Goal: Task Accomplishment & Management: Use online tool/utility

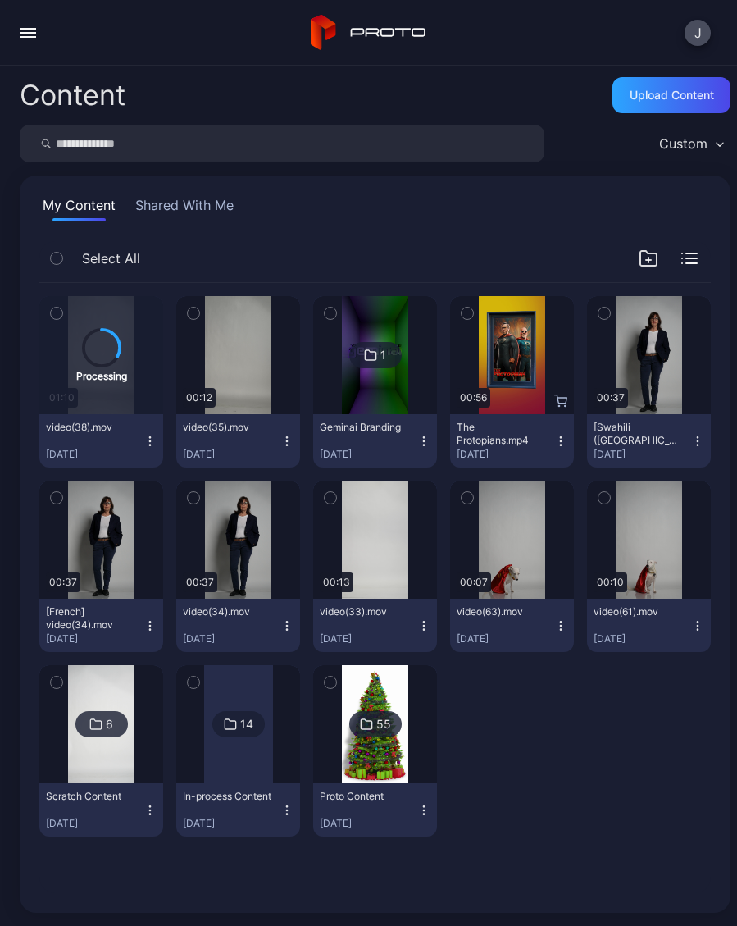
click at [0, 0] on div "Preview" at bounding box center [0, 0] width 0 height 0
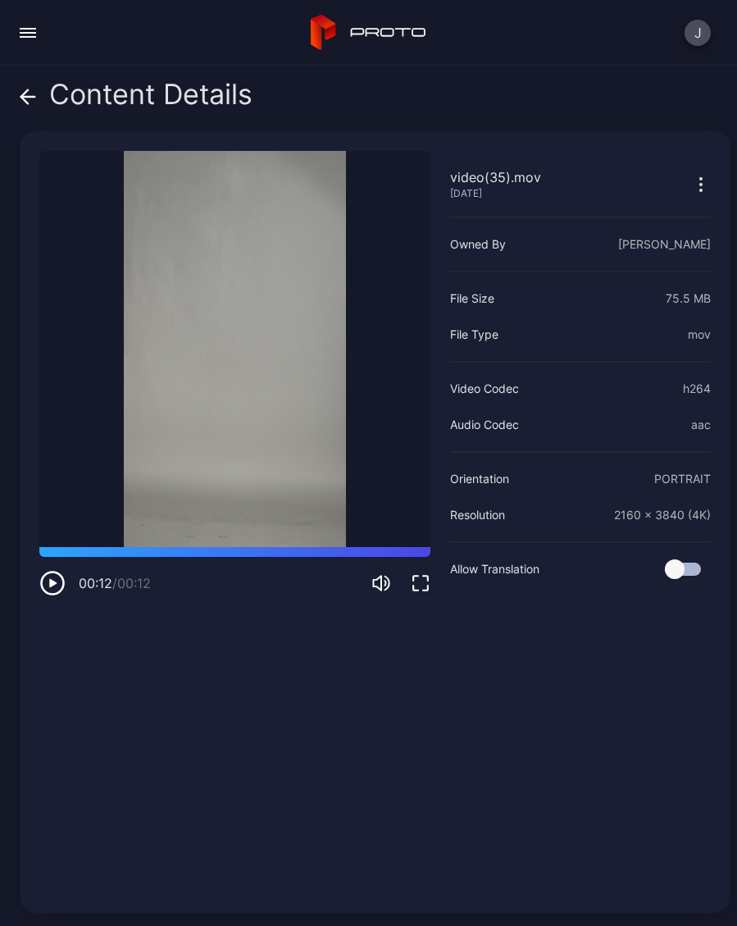
click at [28, 89] on icon at bounding box center [28, 97] width 16 height 16
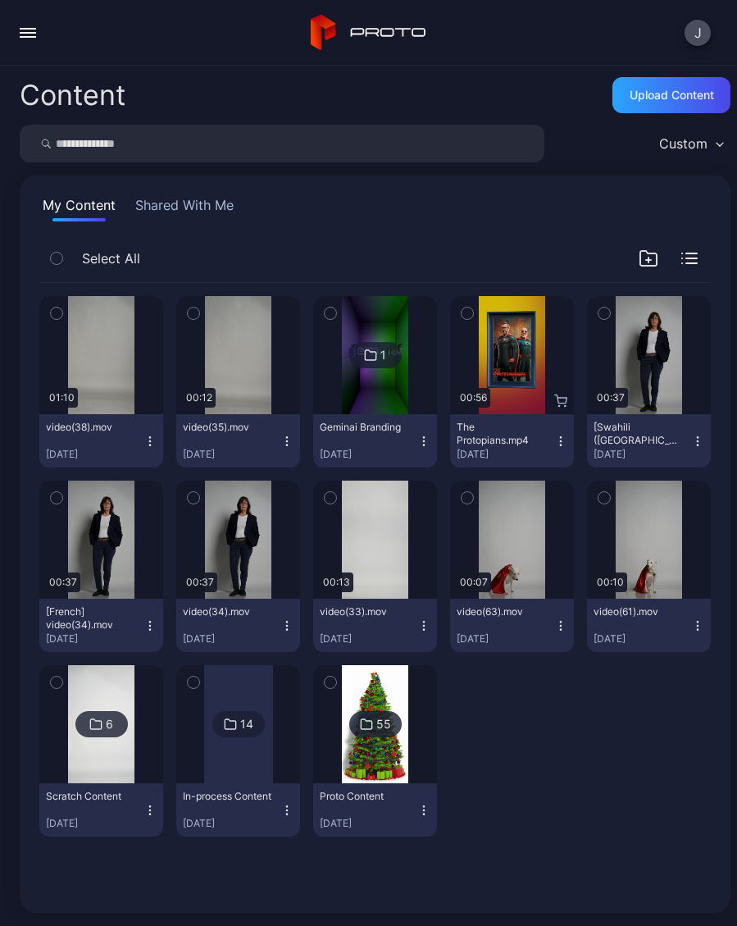
click at [286, 445] on icon "button" at bounding box center [286, 444] width 1 height 1
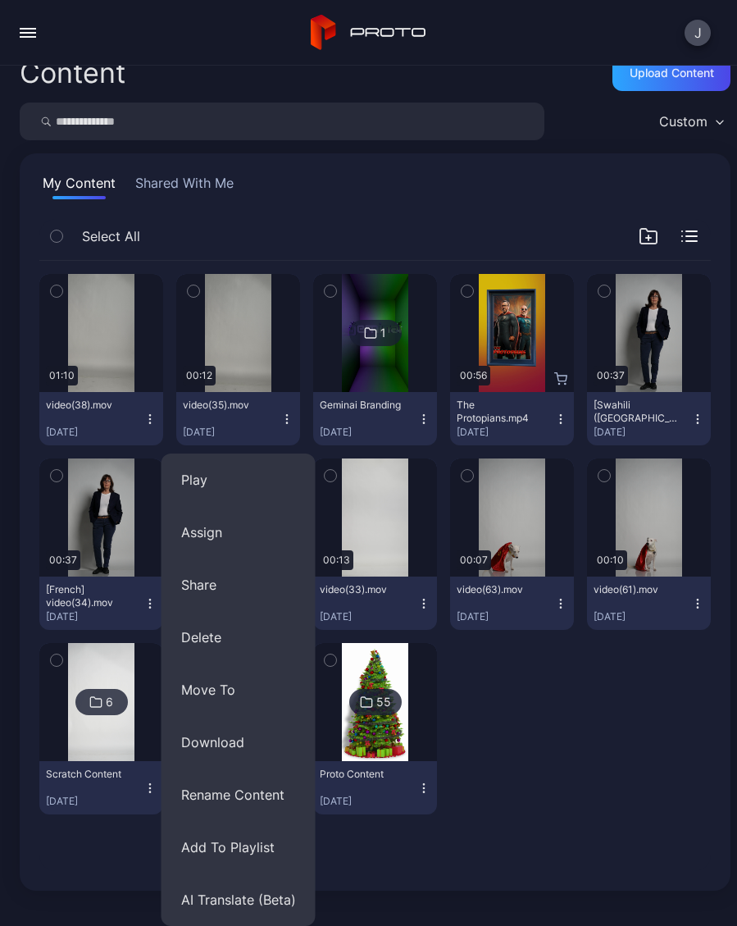
scroll to position [22, 0]
click at [284, 897] on button "AI Translate (Beta)" at bounding box center [239, 899] width 154 height 52
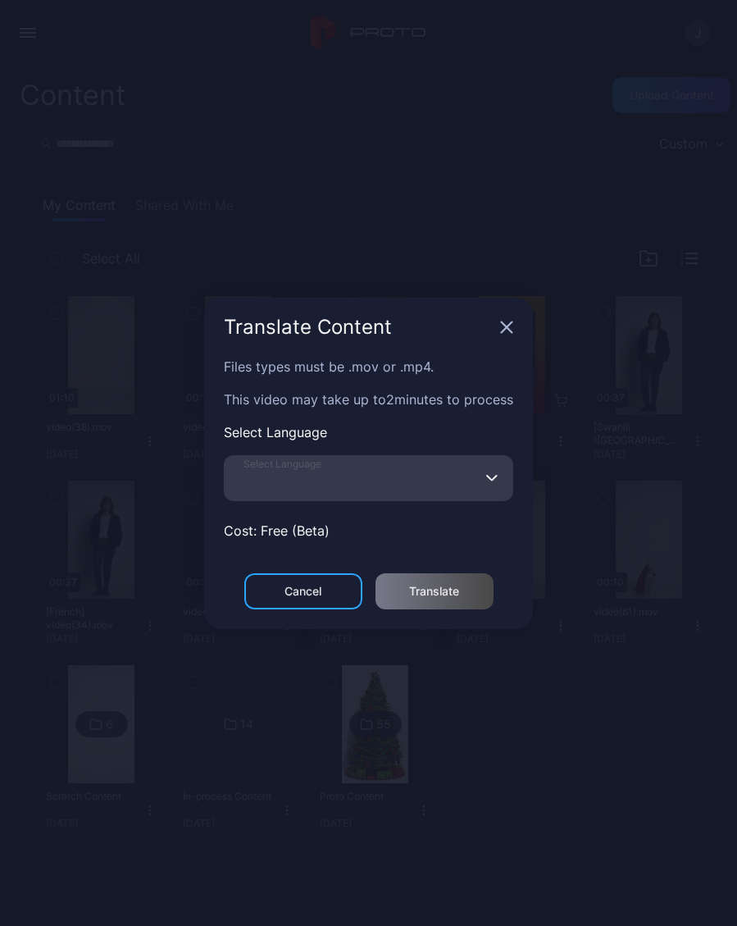
click at [503, 474] on input "Select Language" at bounding box center [368, 478] width 289 height 46
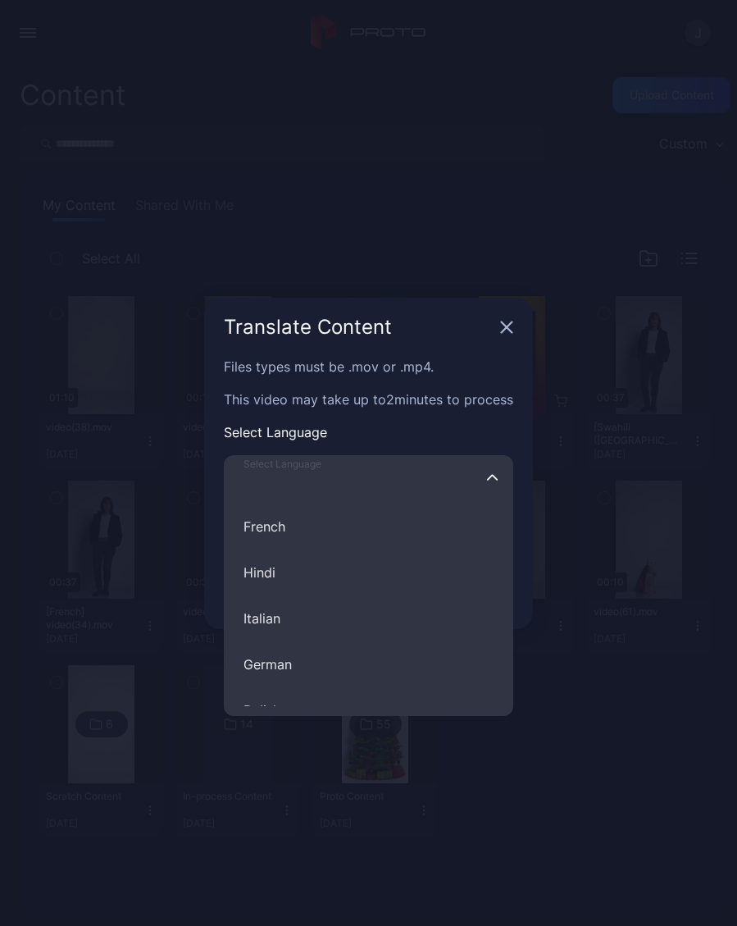
scroll to position [105, 0]
click at [265, 559] on button "Hindi" at bounding box center [368, 557] width 289 height 46
type input "*****"
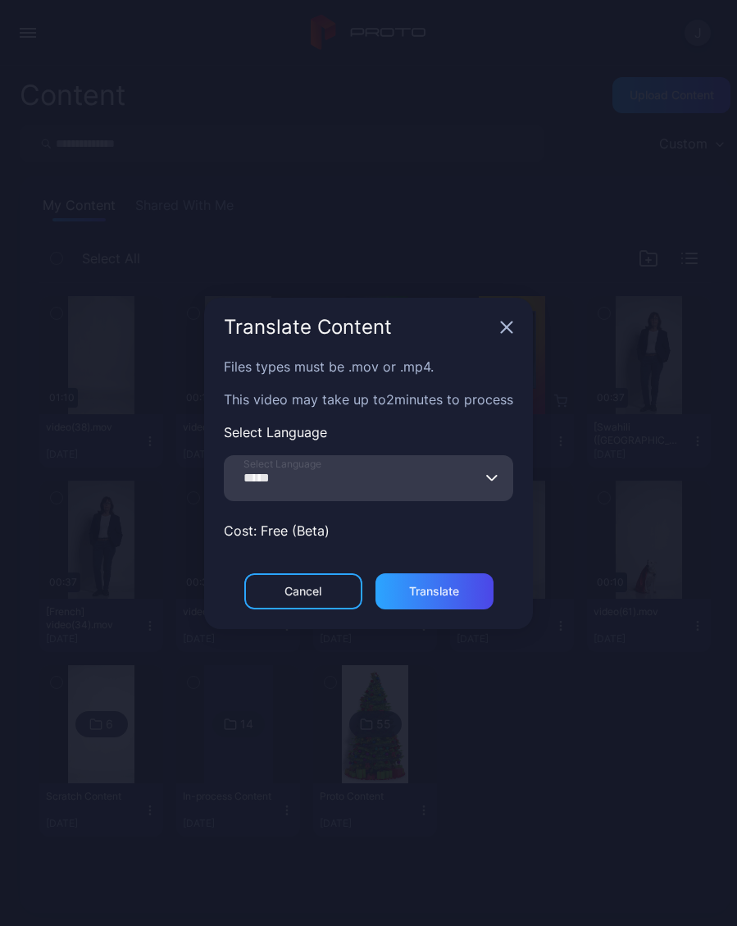
click at [459, 594] on div "Translate" at bounding box center [434, 591] width 50 height 13
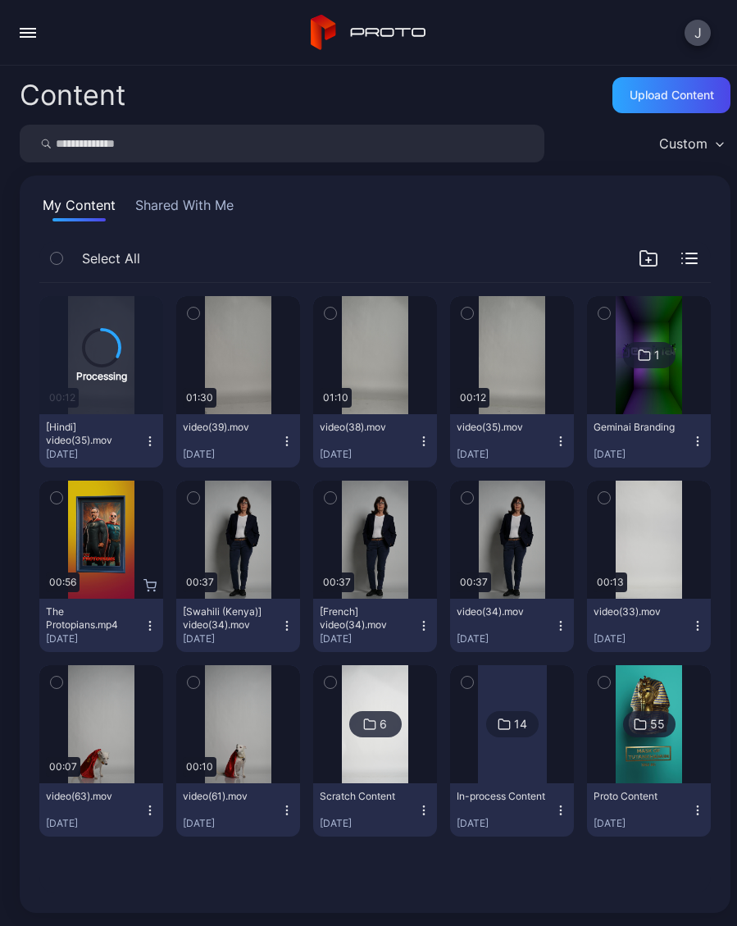
click at [292, 441] on icon "button" at bounding box center [286, 441] width 13 height 13
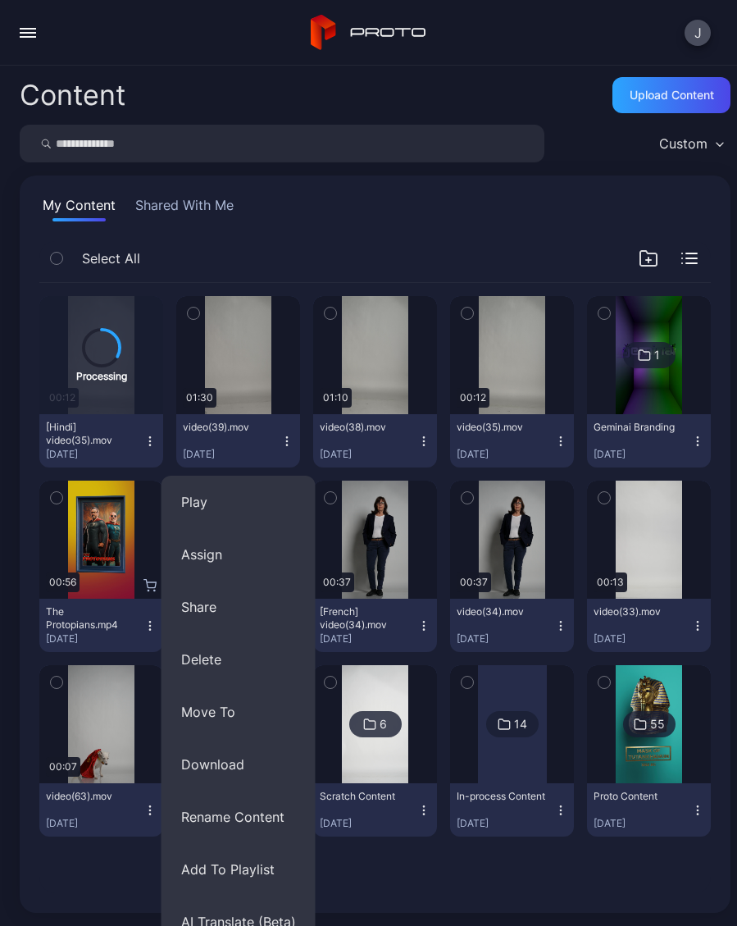
click at [212, 558] on button "Assign" at bounding box center [239, 554] width 154 height 52
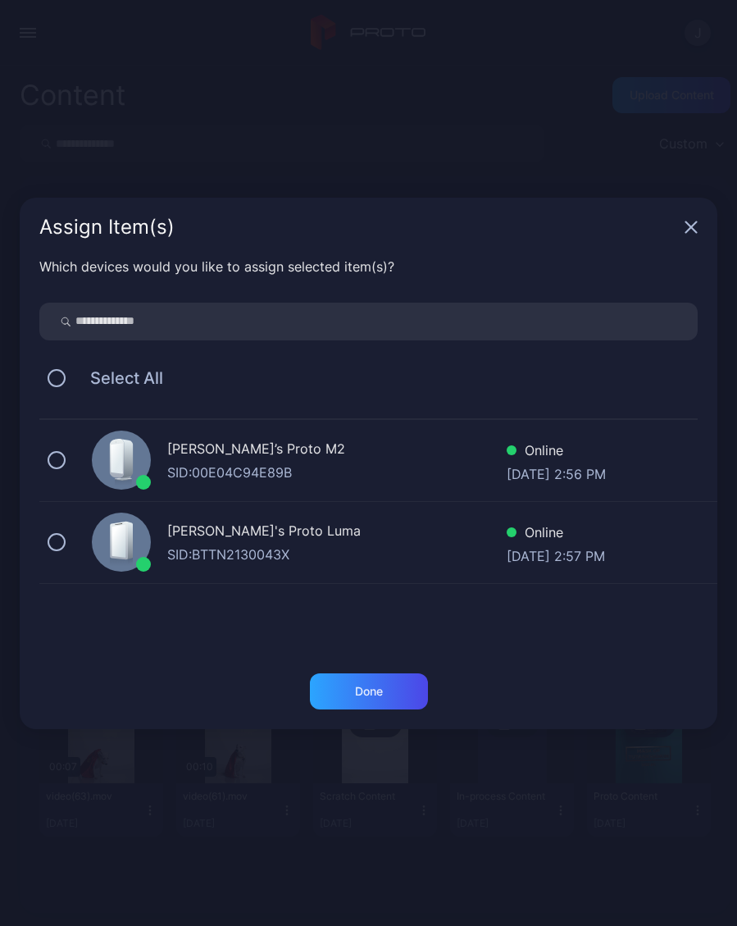
click at [57, 459] on button at bounding box center [57, 460] width 18 height 18
click at [56, 542] on button at bounding box center [57, 542] width 18 height 18
click at [384, 687] on div "Done" at bounding box center [369, 691] width 118 height 36
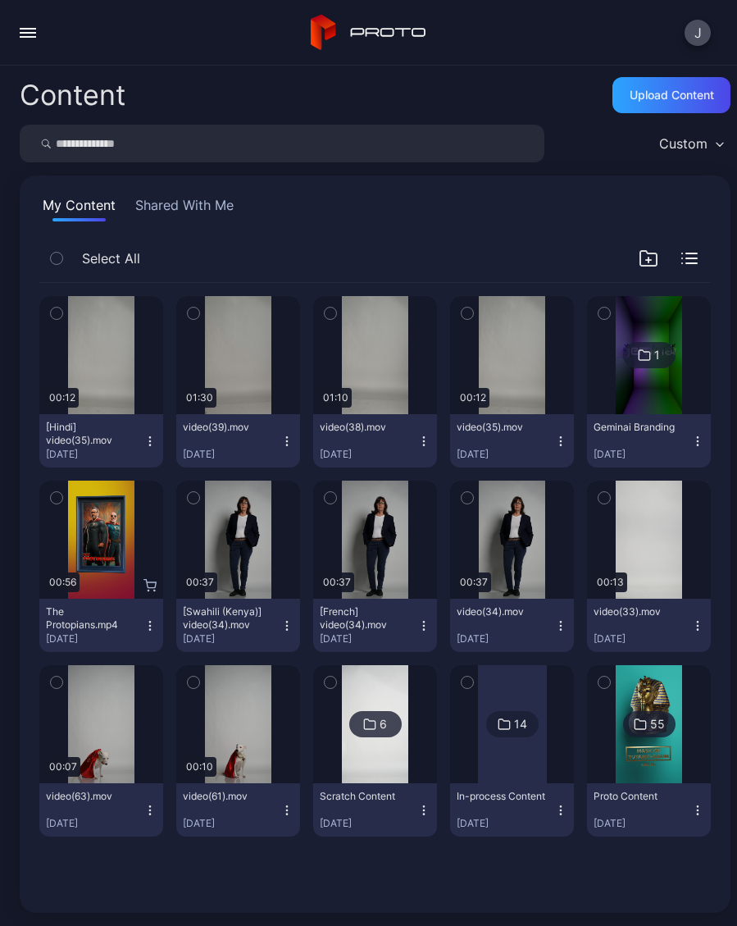
click at [142, 435] on div "[Hindi] video(35).mov [DATE]" at bounding box center [95, 441] width 98 height 40
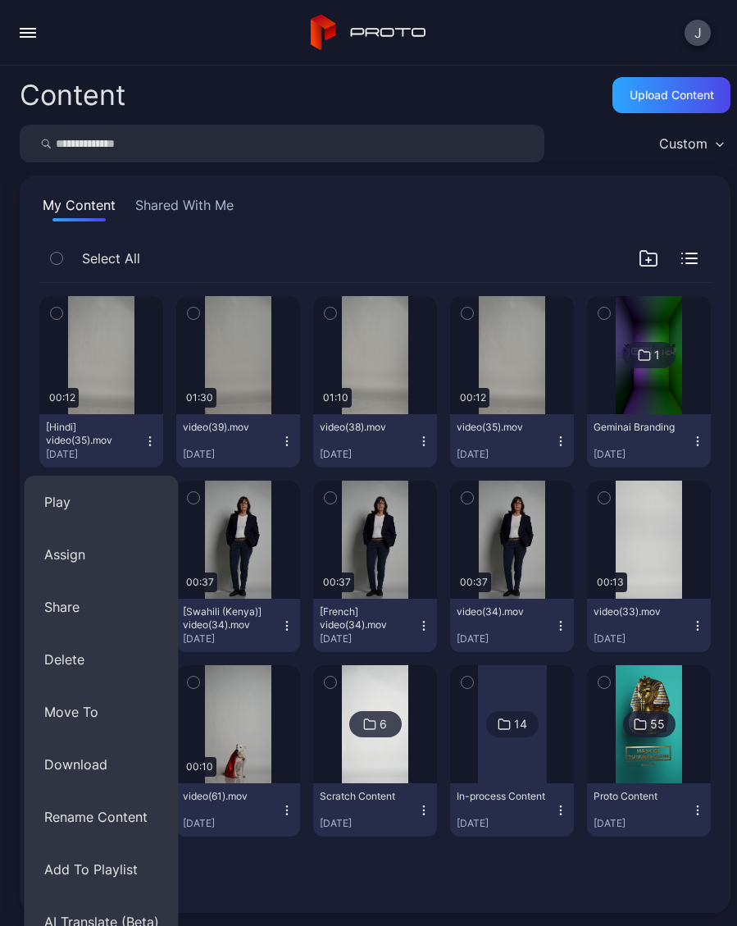
click at [95, 568] on button "Assign" at bounding box center [102, 554] width 154 height 52
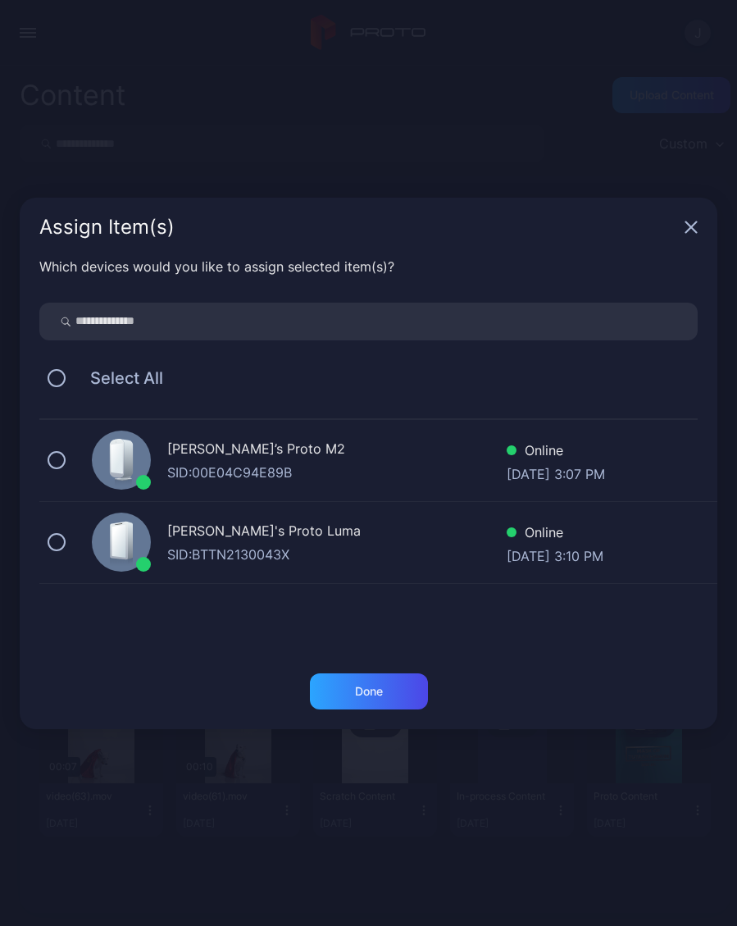
click at [76, 468] on div "[PERSON_NAME]’s Proto M2 SID: 00E04C94E89B Online [DATE] 3:07 PM" at bounding box center [378, 461] width 678 height 82
click at [65, 544] on button at bounding box center [57, 542] width 18 height 18
click at [390, 693] on div "Done" at bounding box center [369, 691] width 118 height 36
